Goal: Task Accomplishment & Management: Manage account settings

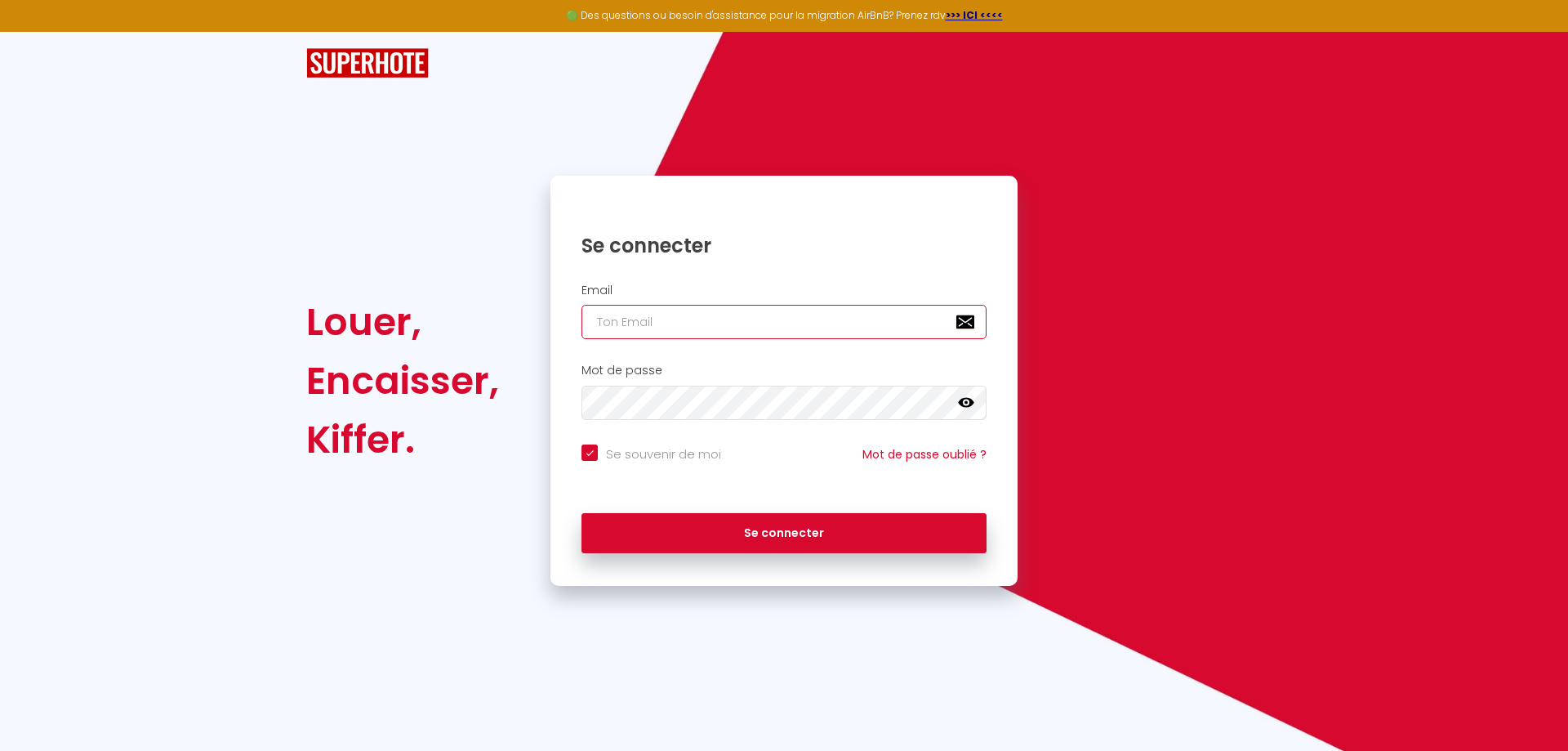
click at [671, 322] on input "email" at bounding box center [783, 322] width 405 height 34
type input "f"
checkbox input "true"
type input "fr"
checkbox input "true"
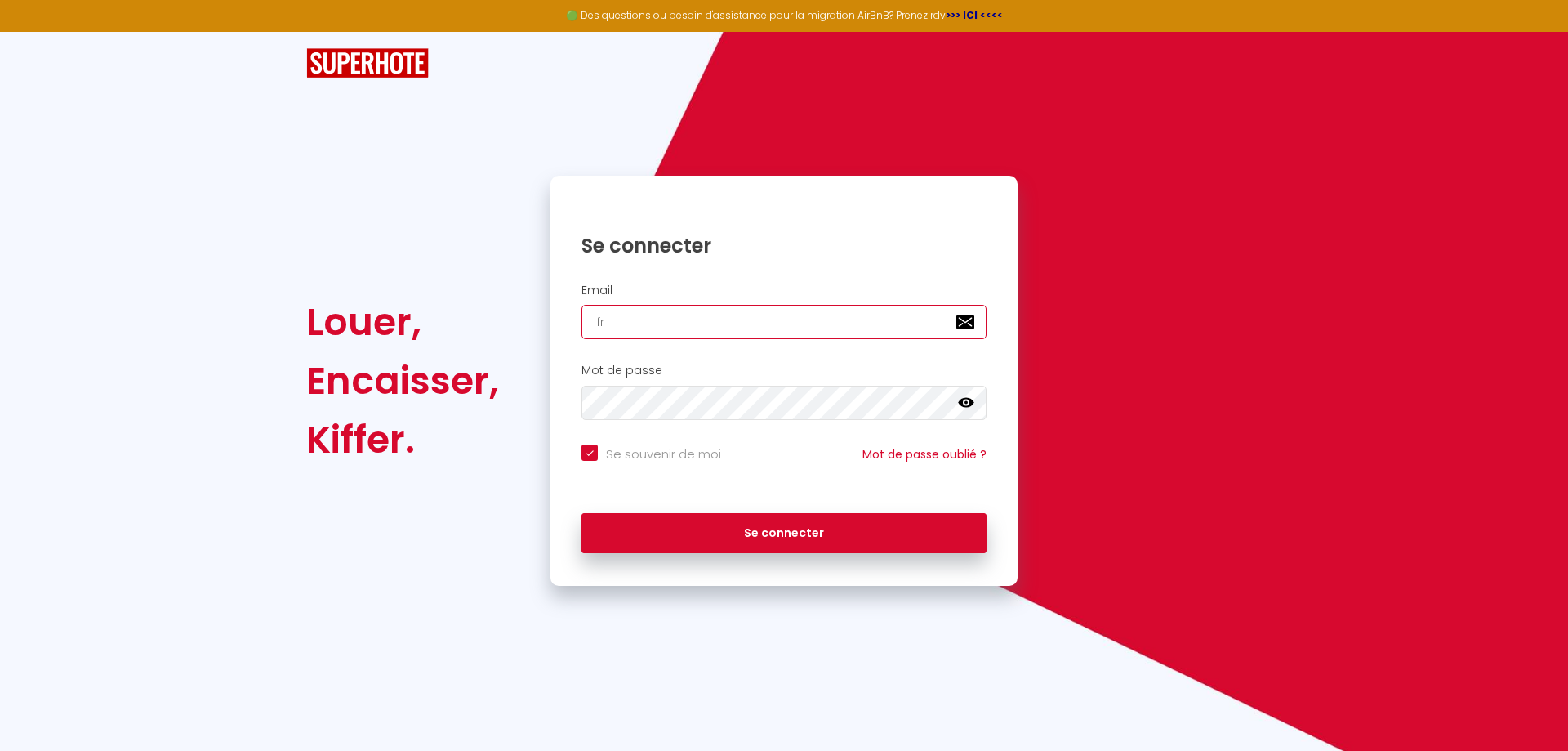
type input "fra"
checkbox input "true"
type input "fran"
checkbox input "true"
type input "franc"
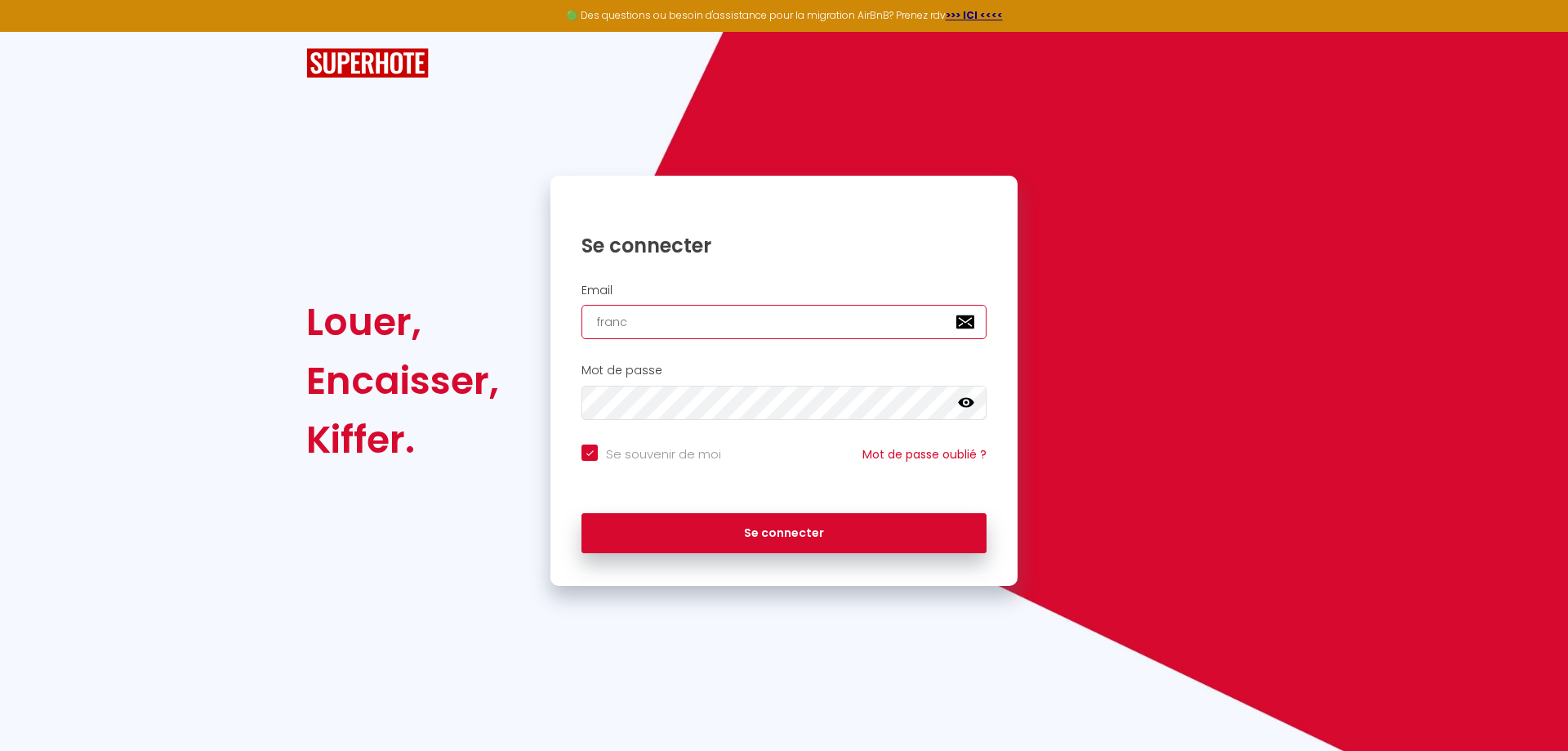
checkbox input "true"
type input "[PERSON_NAME]"
checkbox input "true"
type input "[PERSON_NAME]."
checkbox input "true"
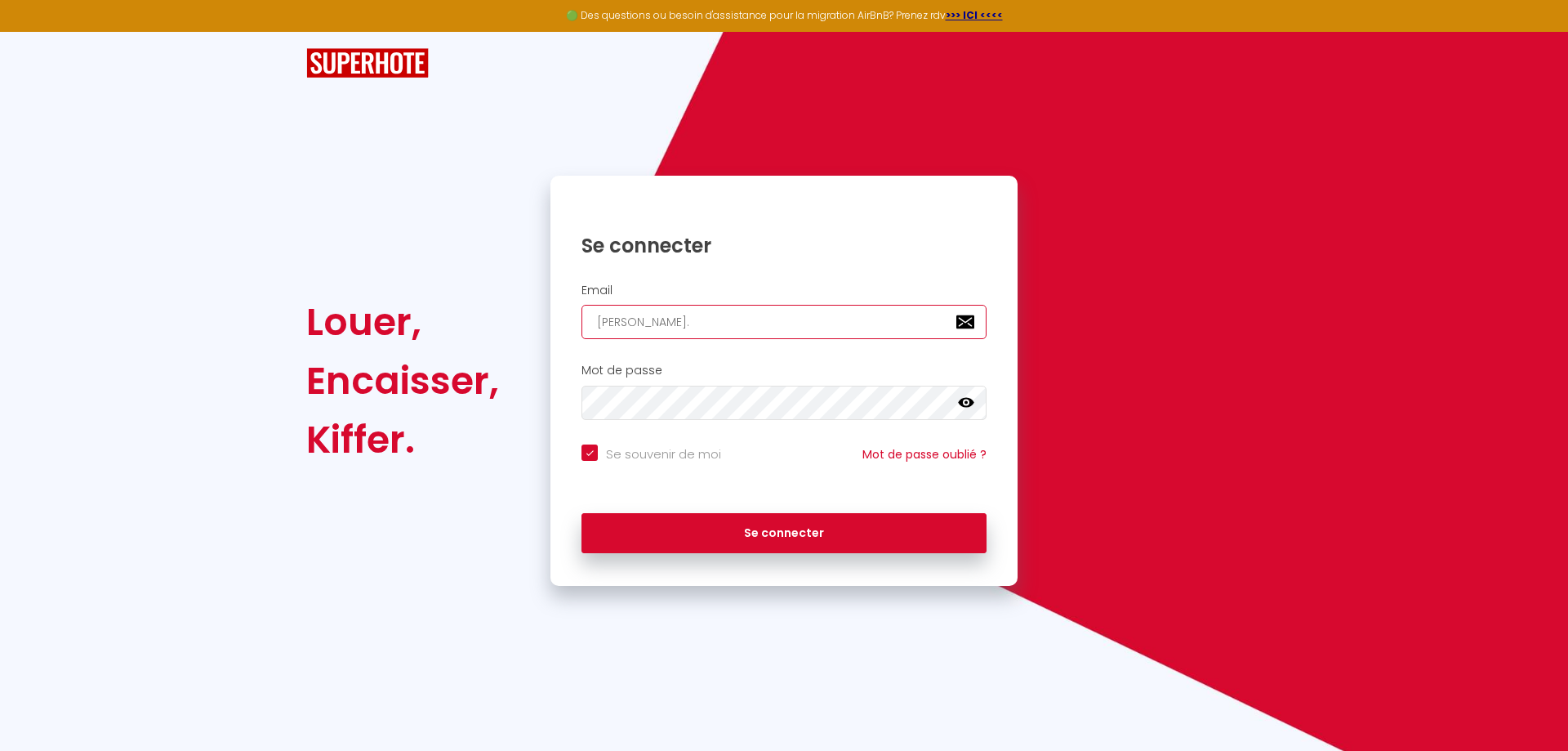
type input "[PERSON_NAME].e"
checkbox input "true"
type input "[PERSON_NAME].ek"
checkbox input "true"
type input "[PERSON_NAME].eke"
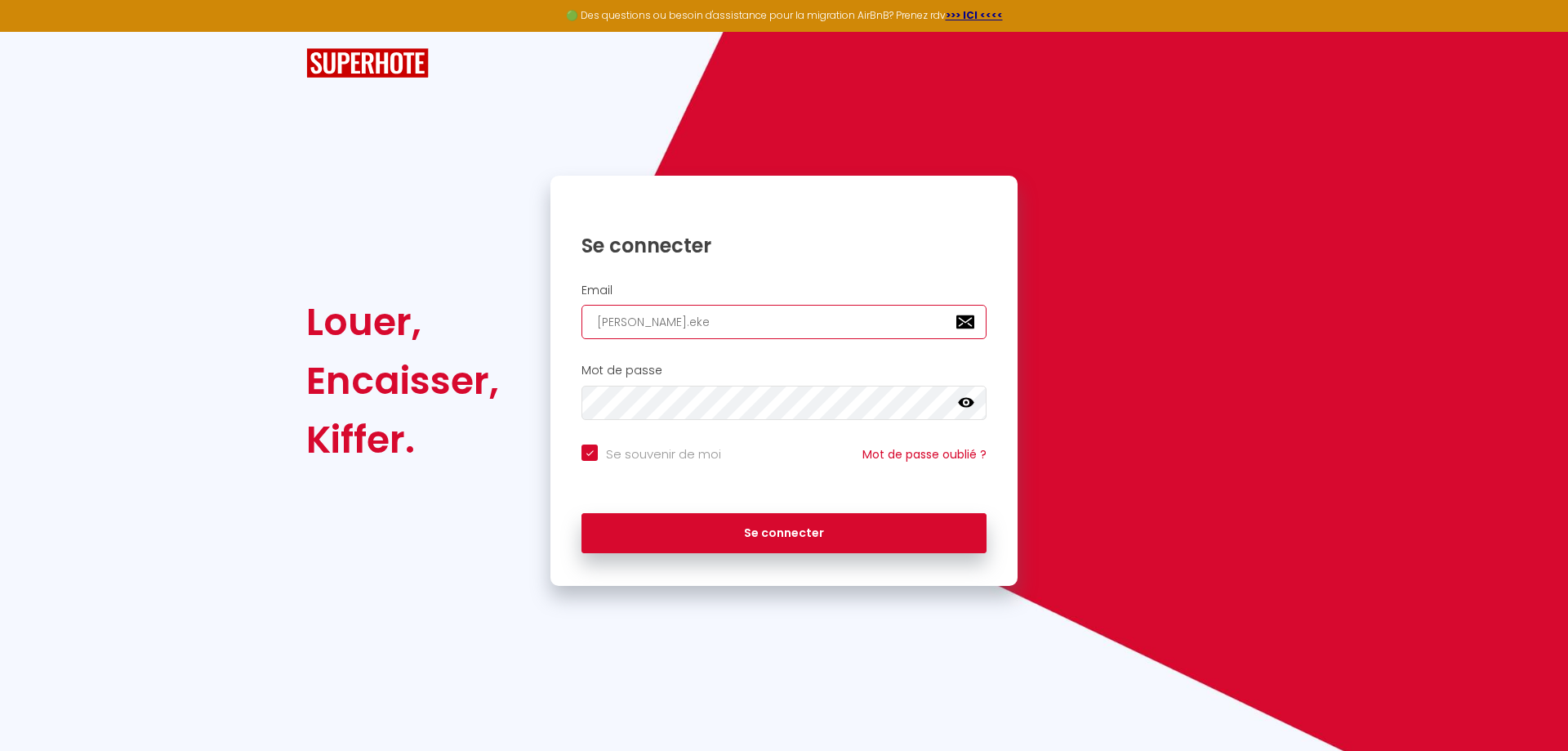
checkbox input "true"
type input "[PERSON_NAME].eker"
checkbox input "true"
type input "[PERSON_NAME].[PERSON_NAME]"
checkbox input "true"
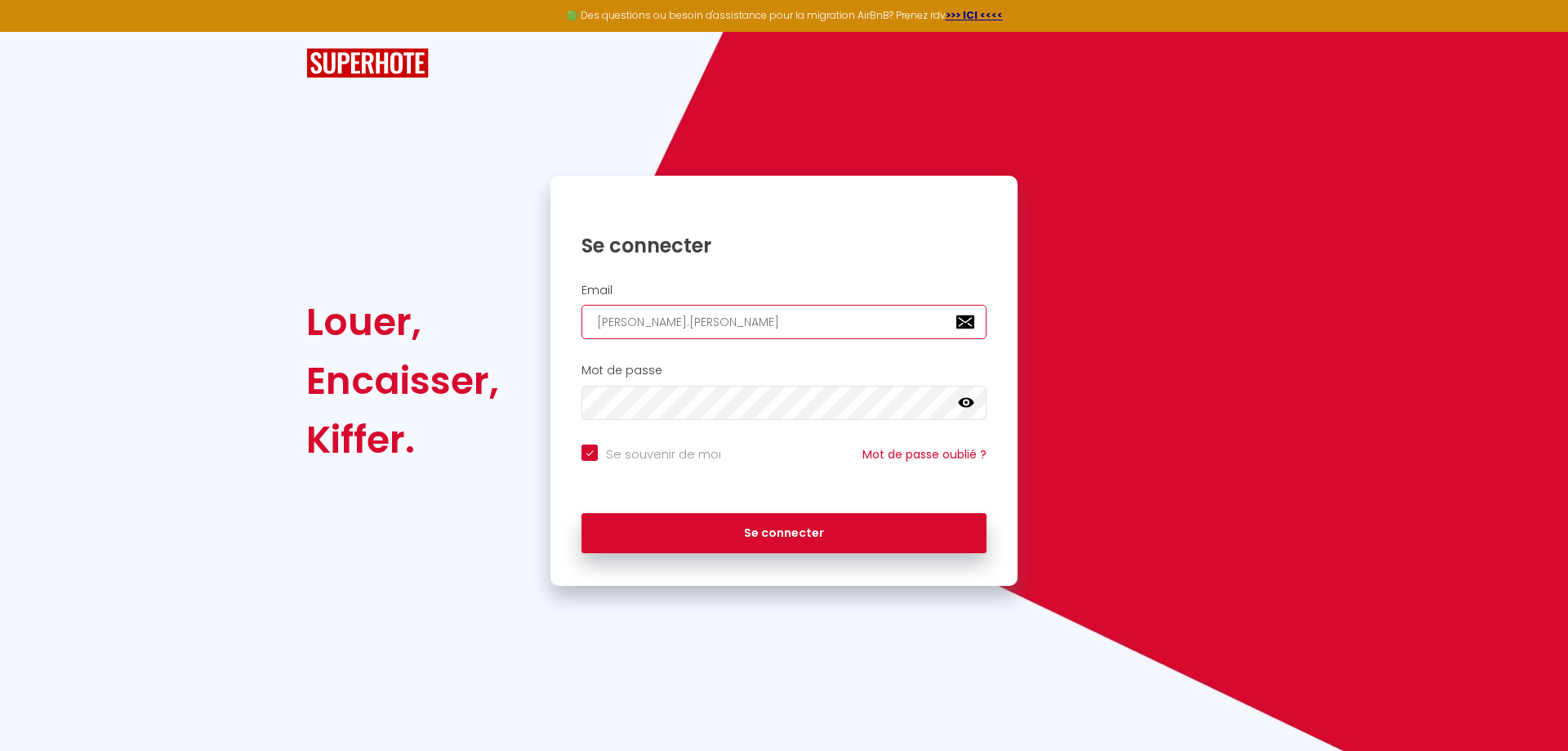
type input "[PERSON_NAME].[PERSON_NAME]@"
checkbox input "true"
type input "[PERSON_NAME].[PERSON_NAME]@y"
checkbox input "true"
type input "[PERSON_NAME].[PERSON_NAME]@ya"
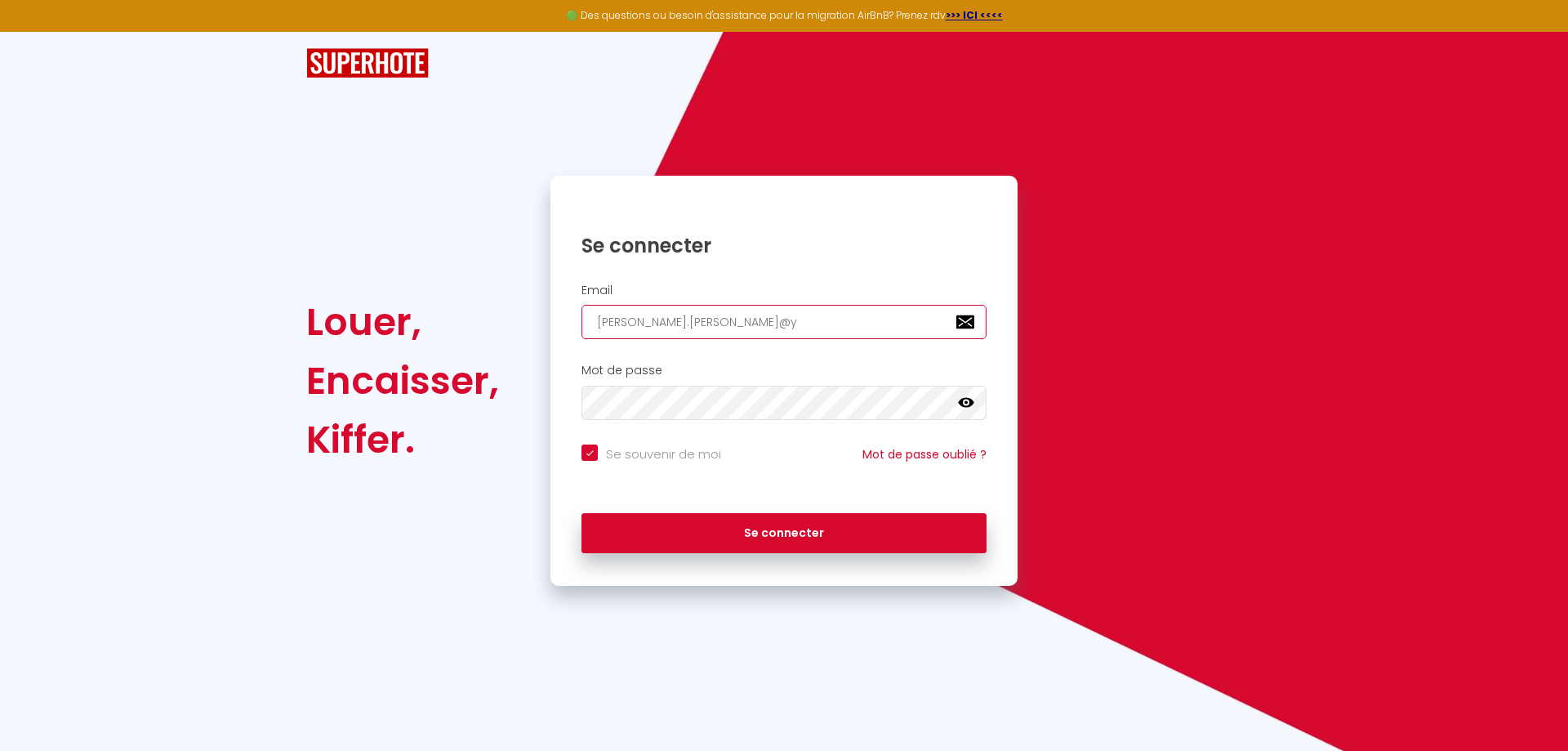
checkbox input "true"
type input "[PERSON_NAME].[PERSON_NAME]@yah"
checkbox input "true"
type input "[PERSON_NAME].[PERSON_NAME]@yaho"
checkbox input "true"
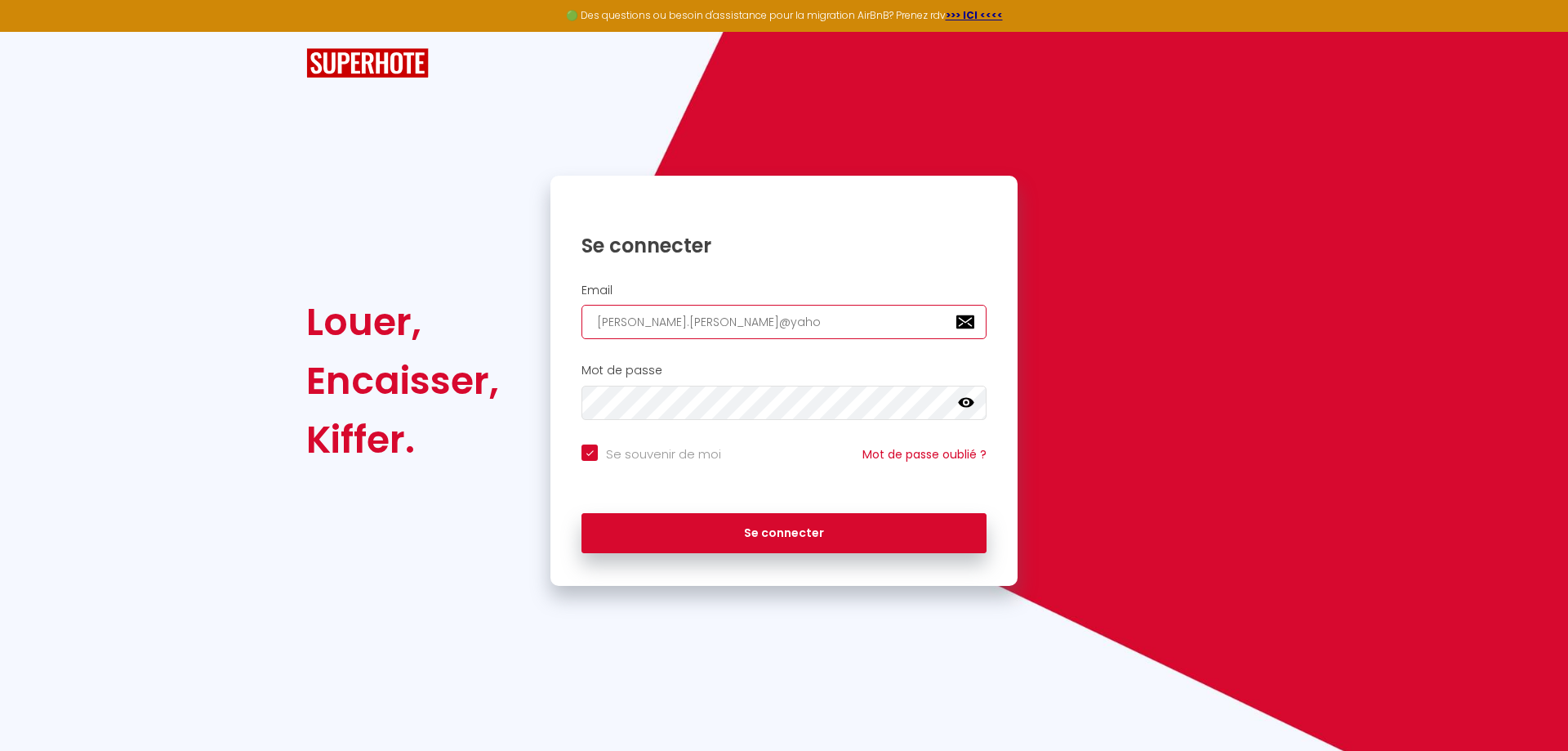
type input "[PERSON_NAME][EMAIL_ADDRESS][PERSON_NAME]"
checkbox input "true"
type input "[PERSON_NAME][EMAIL_ADDRESS][PERSON_NAME]."
checkbox input "true"
type input "[PERSON_NAME].[PERSON_NAME]@yahoo.c"
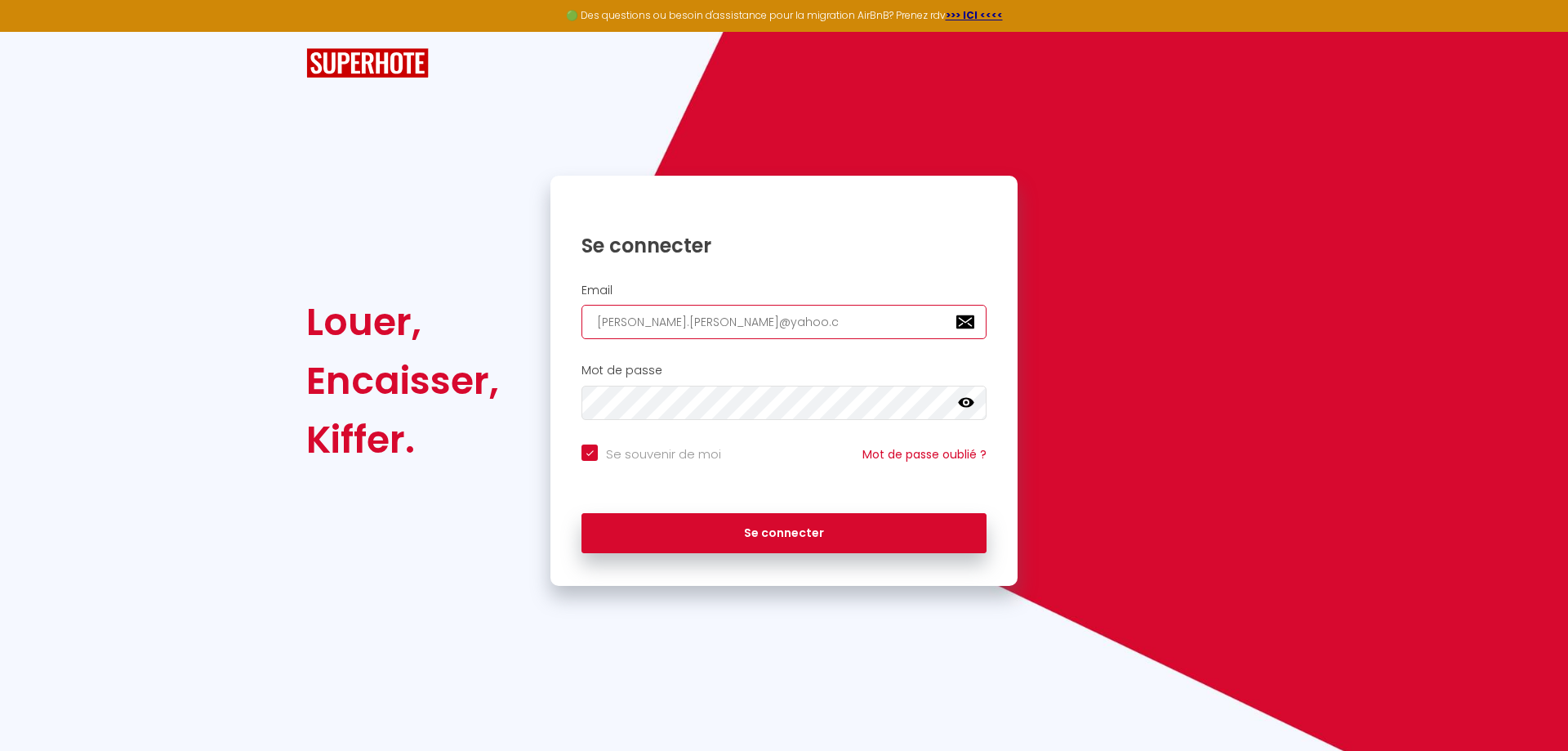
checkbox input "true"
type input "[PERSON_NAME][EMAIL_ADDRESS][PERSON_NAME][DOMAIN_NAME]"
checkbox input "true"
type input "[PERSON_NAME][EMAIL_ADDRESS][PERSON_NAME][DOMAIN_NAME]"
checkbox input "true"
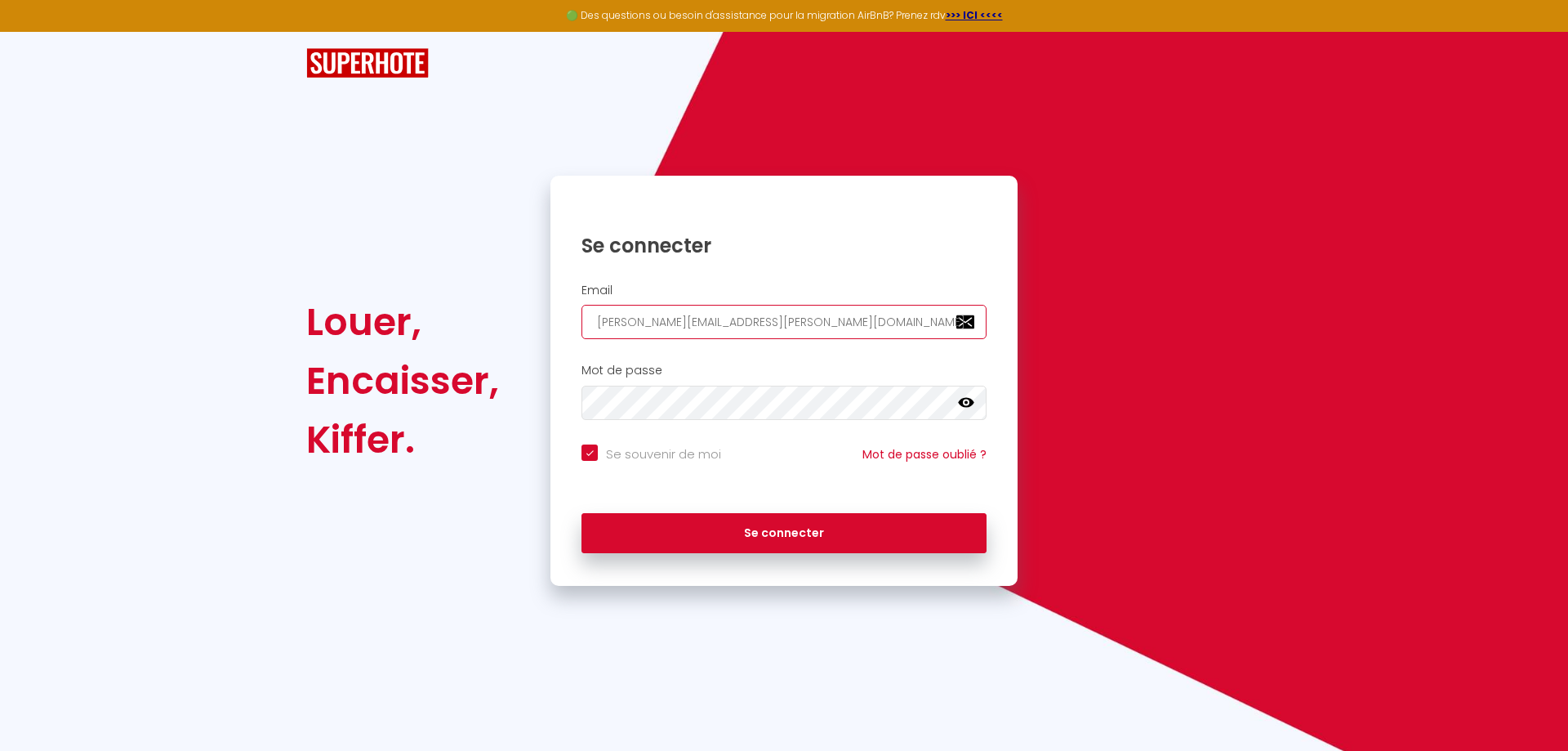
type input "[PERSON_NAME][EMAIL_ADDRESS][PERSON_NAME][DOMAIN_NAME]"
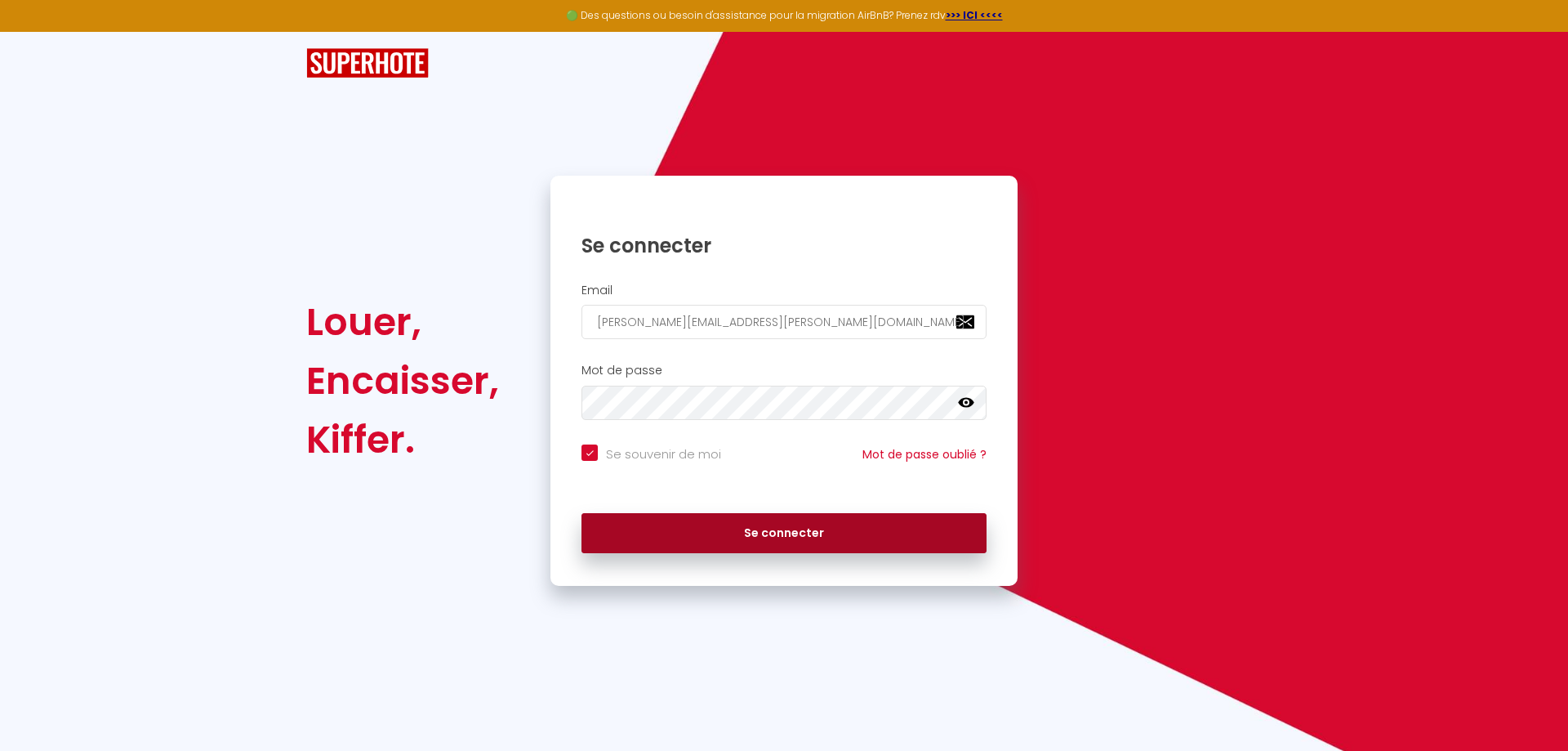
click at [786, 525] on button "Se connecter" at bounding box center [783, 533] width 405 height 41
checkbox input "true"
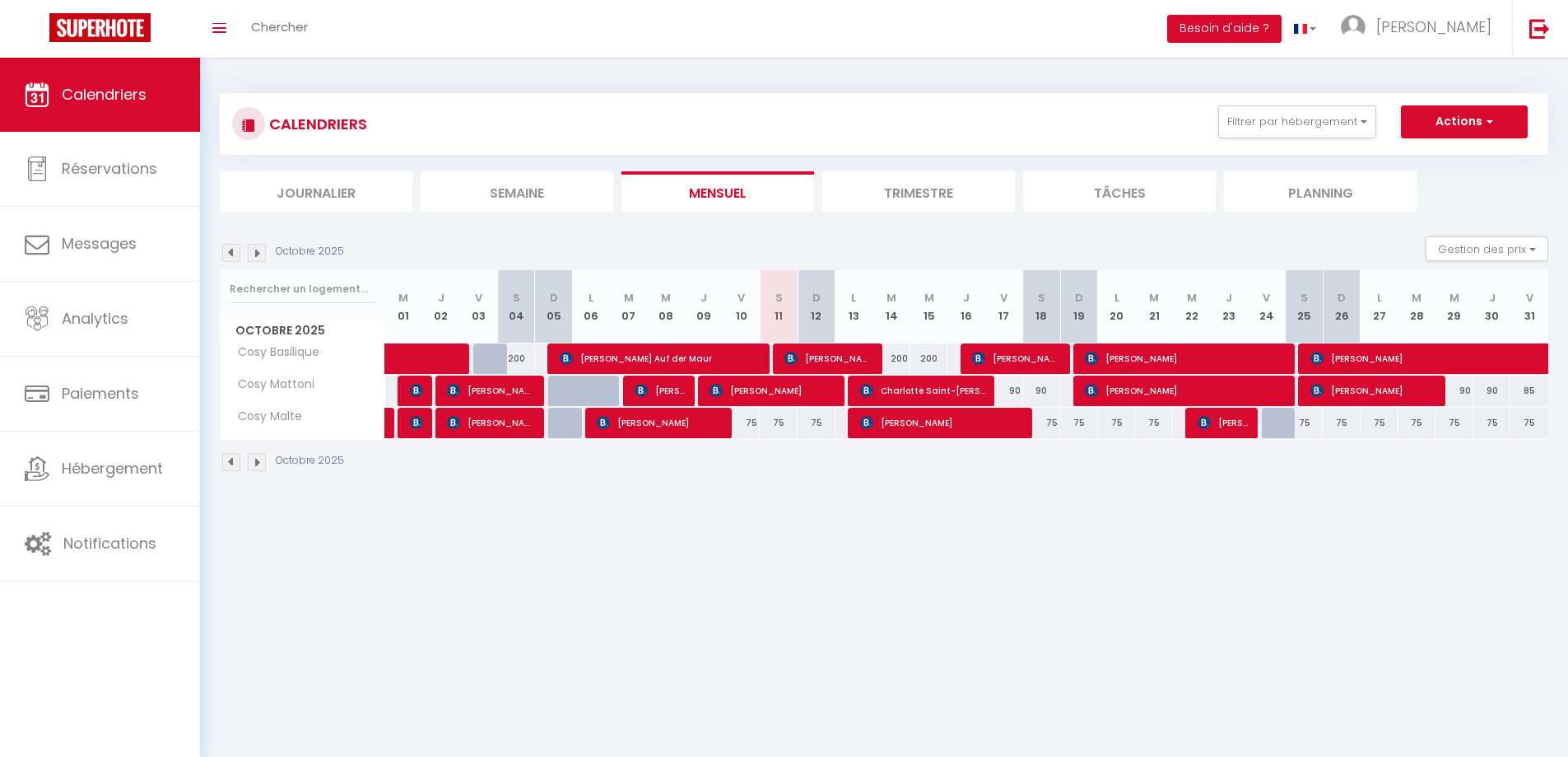
click at [930, 185] on li "Trimestre" at bounding box center [919, 191] width 193 height 40
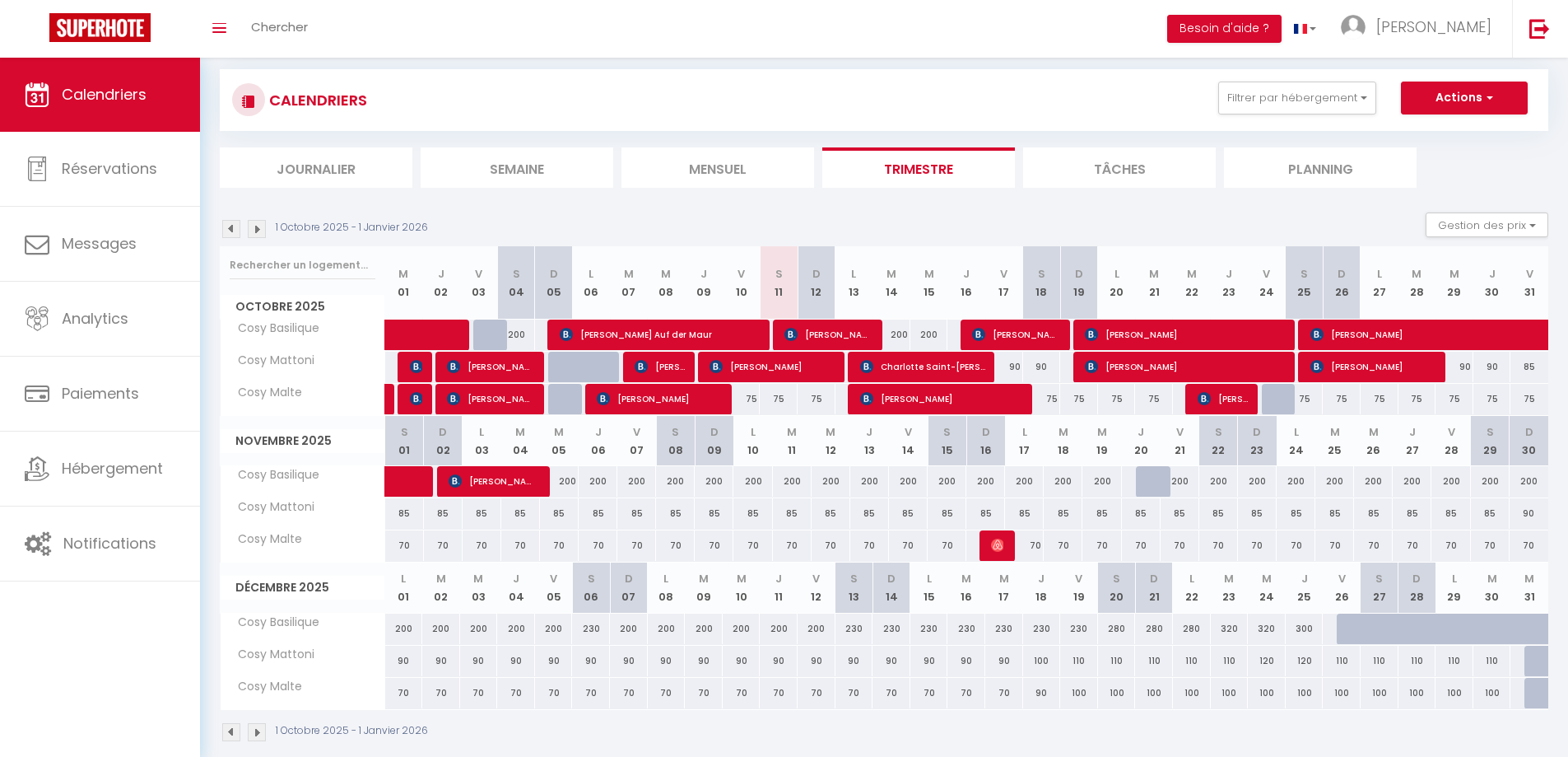
scroll to position [57, 0]
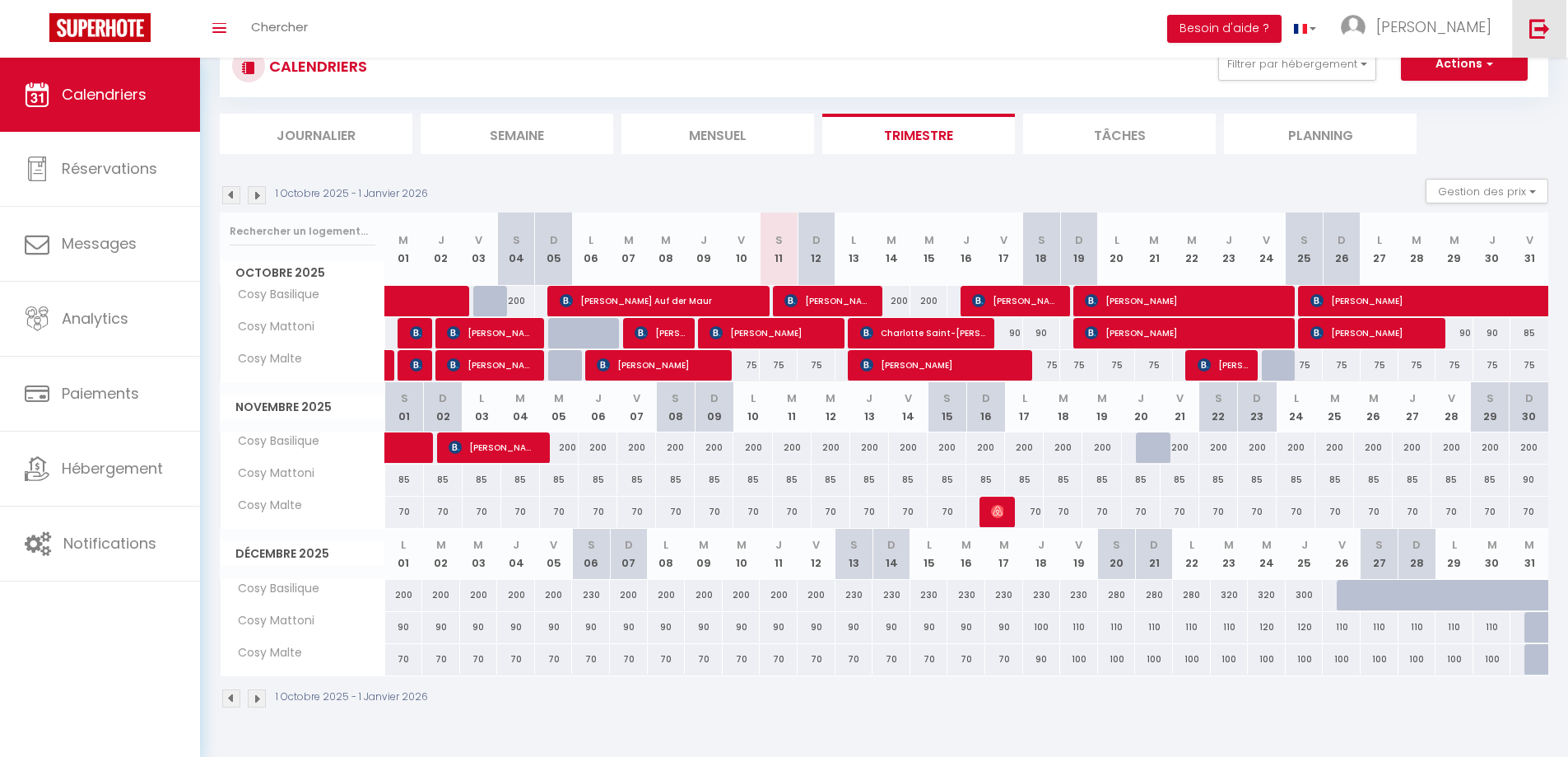
click at [1536, 28] on img at bounding box center [1539, 28] width 21 height 21
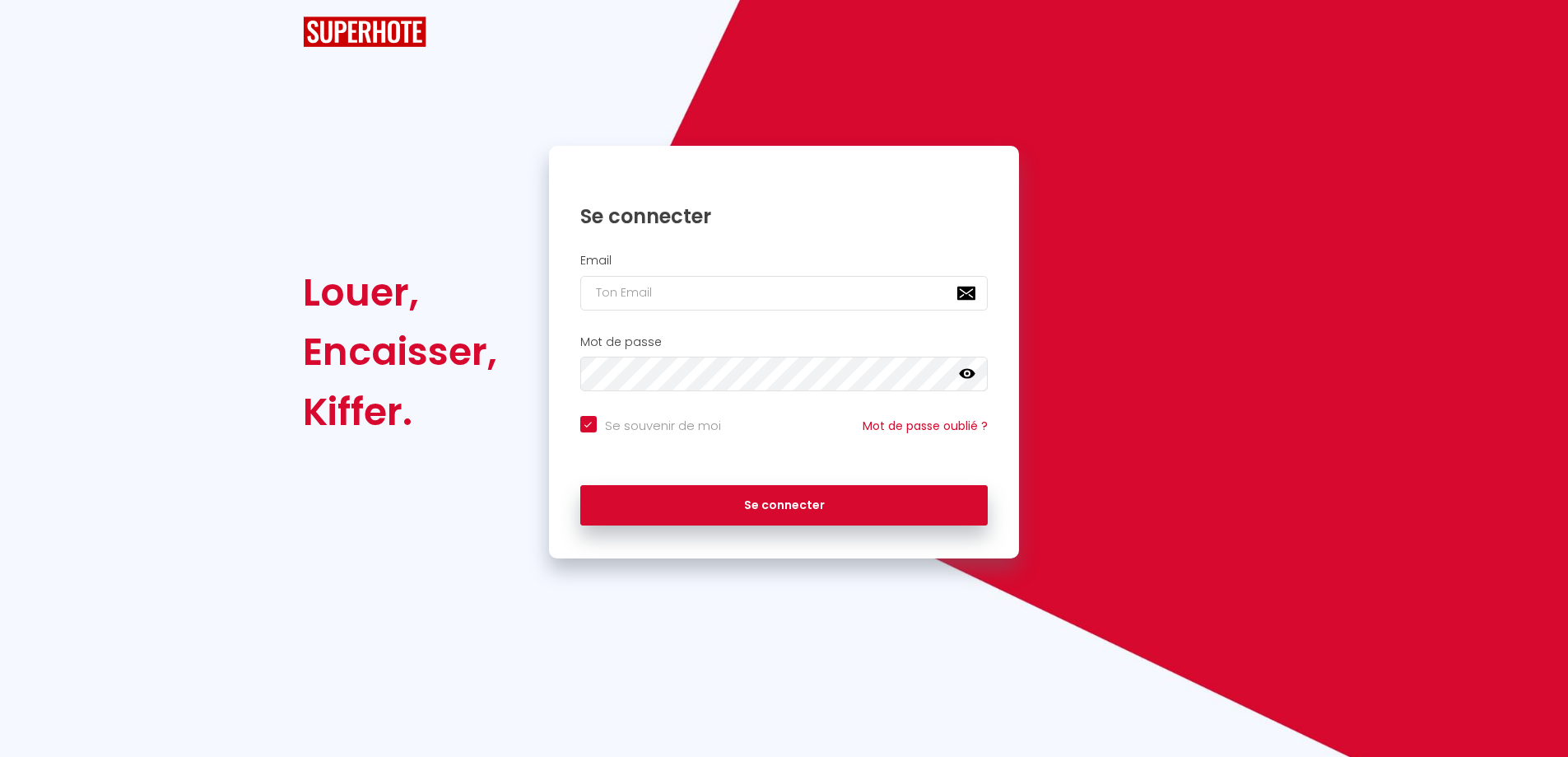
checkbox input "true"
